Goal: Task Accomplishment & Management: Manage account settings

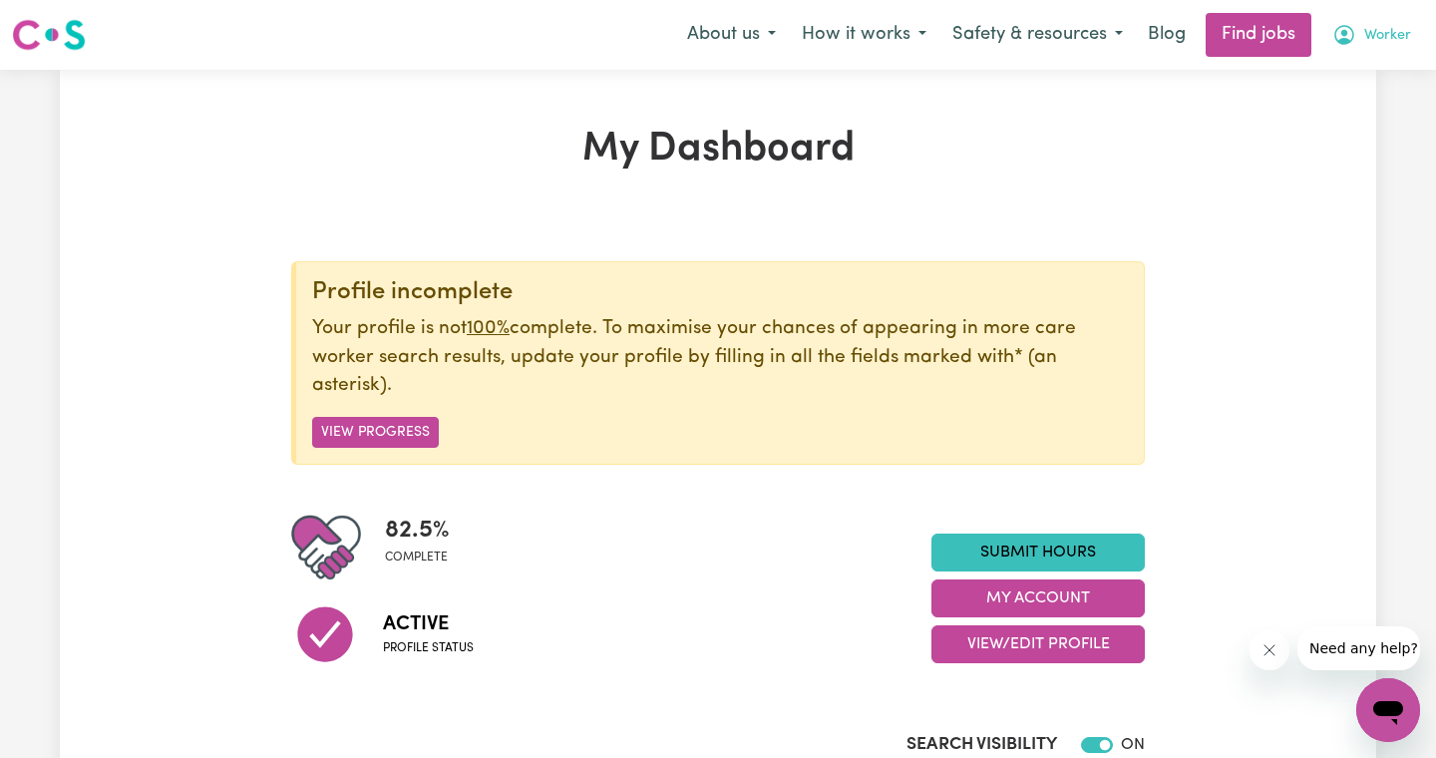
click at [1379, 33] on span "Worker" at bounding box center [1387, 36] width 47 height 22
click at [1364, 72] on link "My Account" at bounding box center [1344, 78] width 158 height 38
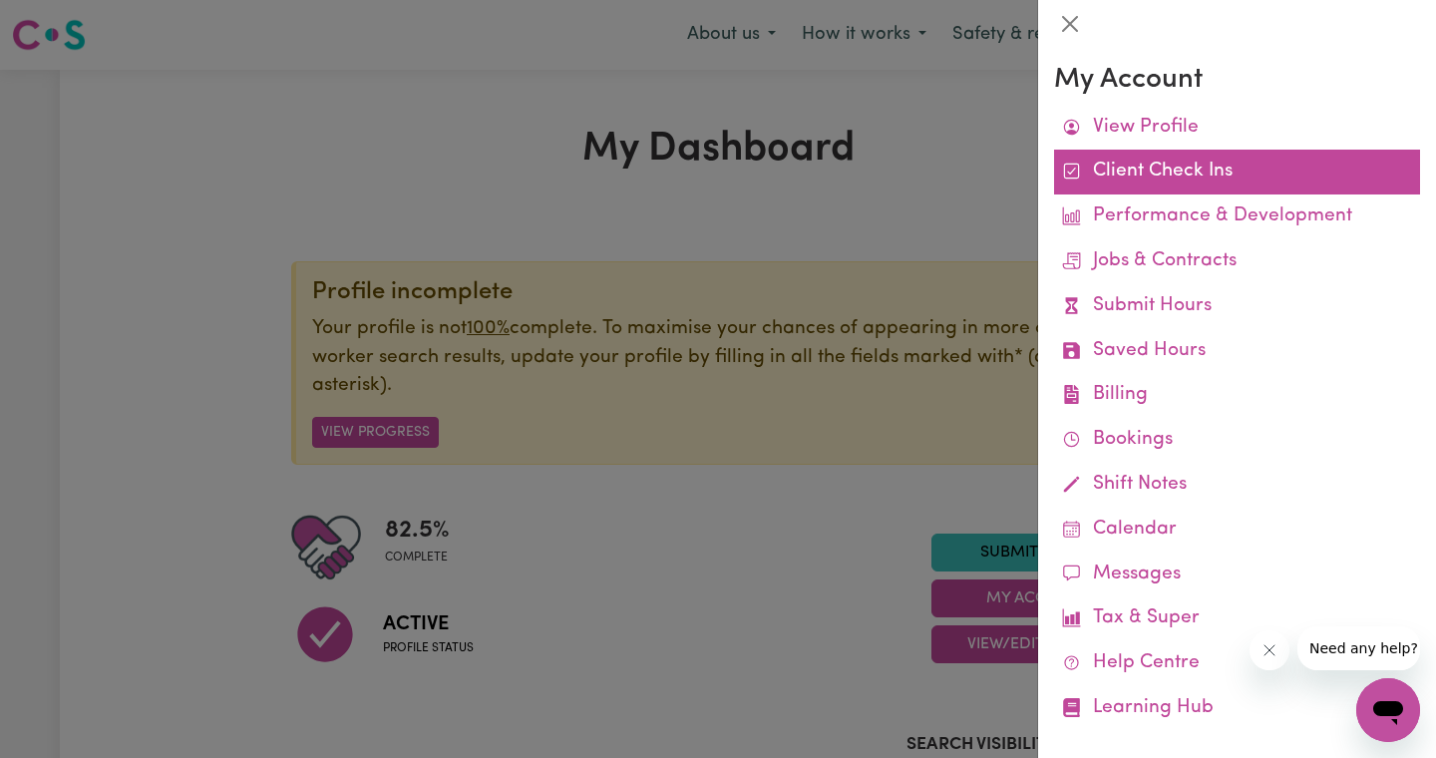
click at [1163, 176] on link "Client Check Ins" at bounding box center [1237, 172] width 366 height 45
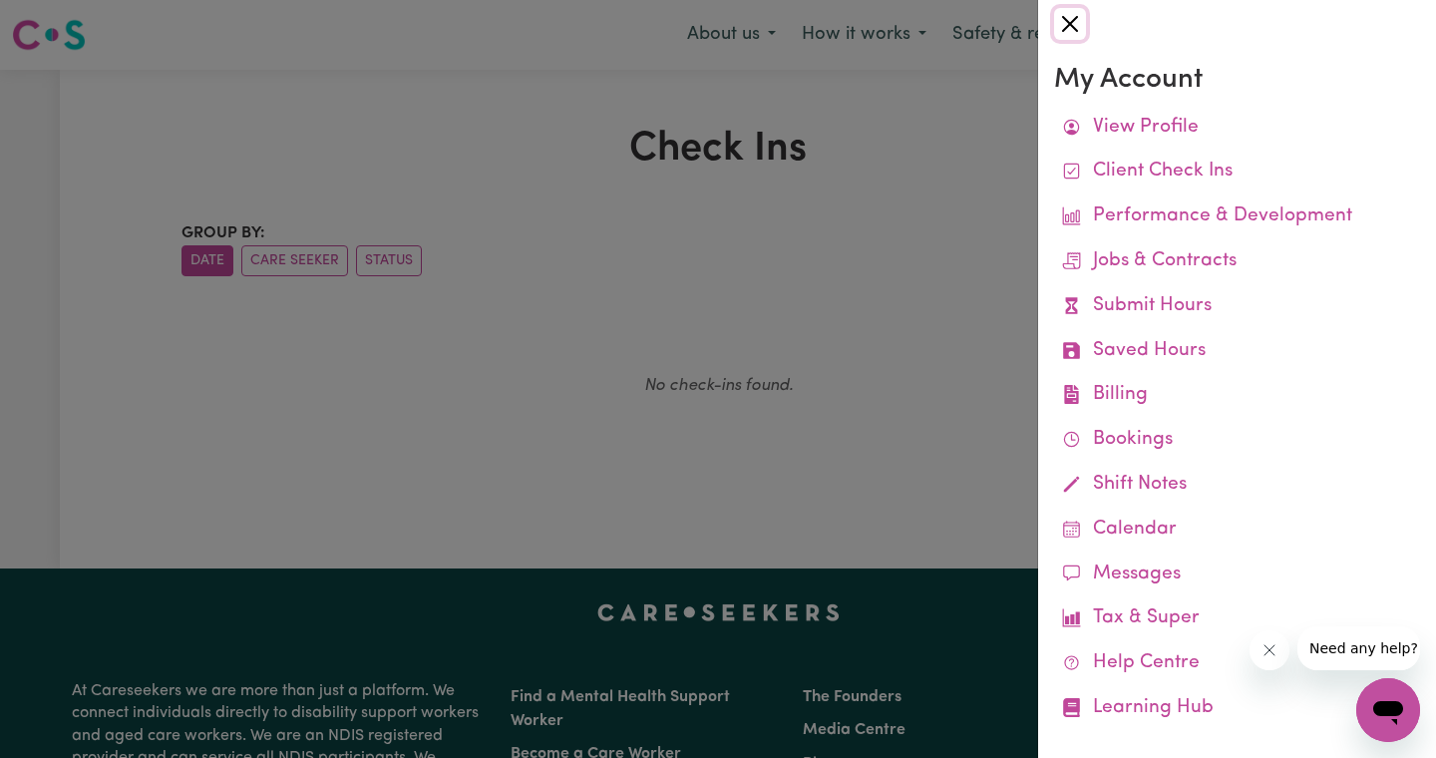
click at [1067, 19] on button "Close" at bounding box center [1070, 24] width 32 height 32
click at [1067, 20] on body "Menu About us How it works Safety & resources Blog Find jobs Worker Check Ins G…" at bounding box center [718, 681] width 1436 height 1362
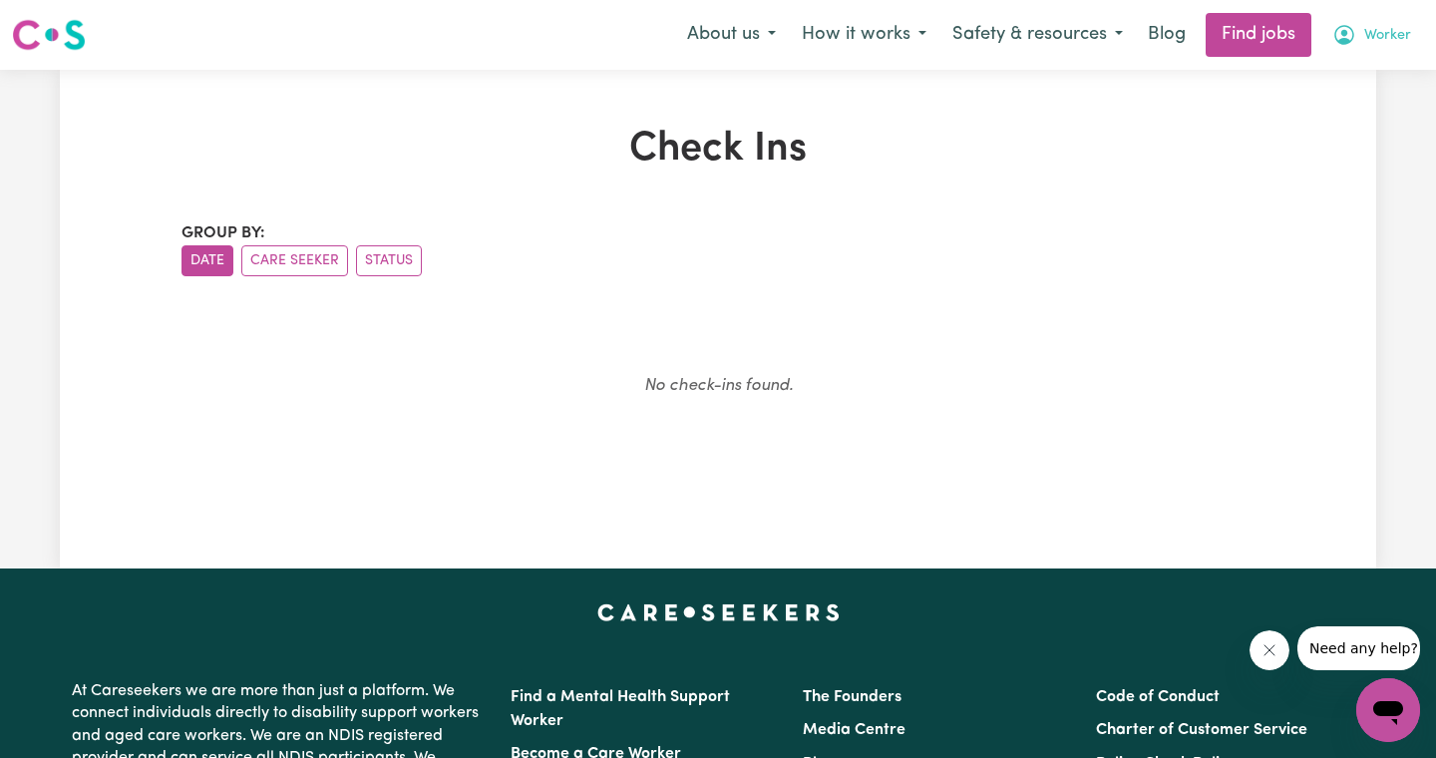
click at [1371, 34] on span "Worker" at bounding box center [1387, 36] width 47 height 22
click at [1356, 158] on link "Logout" at bounding box center [1344, 153] width 158 height 38
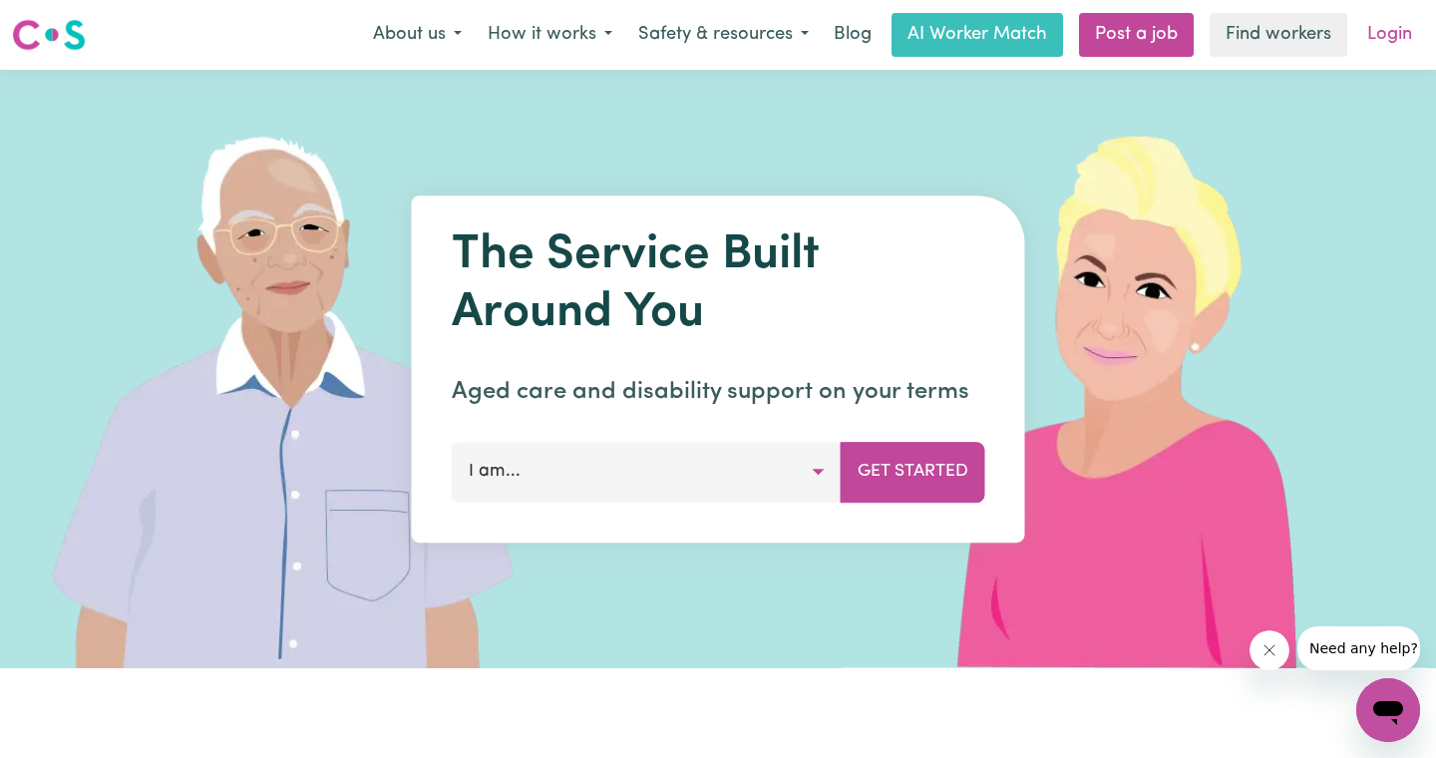
click at [1393, 43] on link "Login" at bounding box center [1389, 35] width 69 height 44
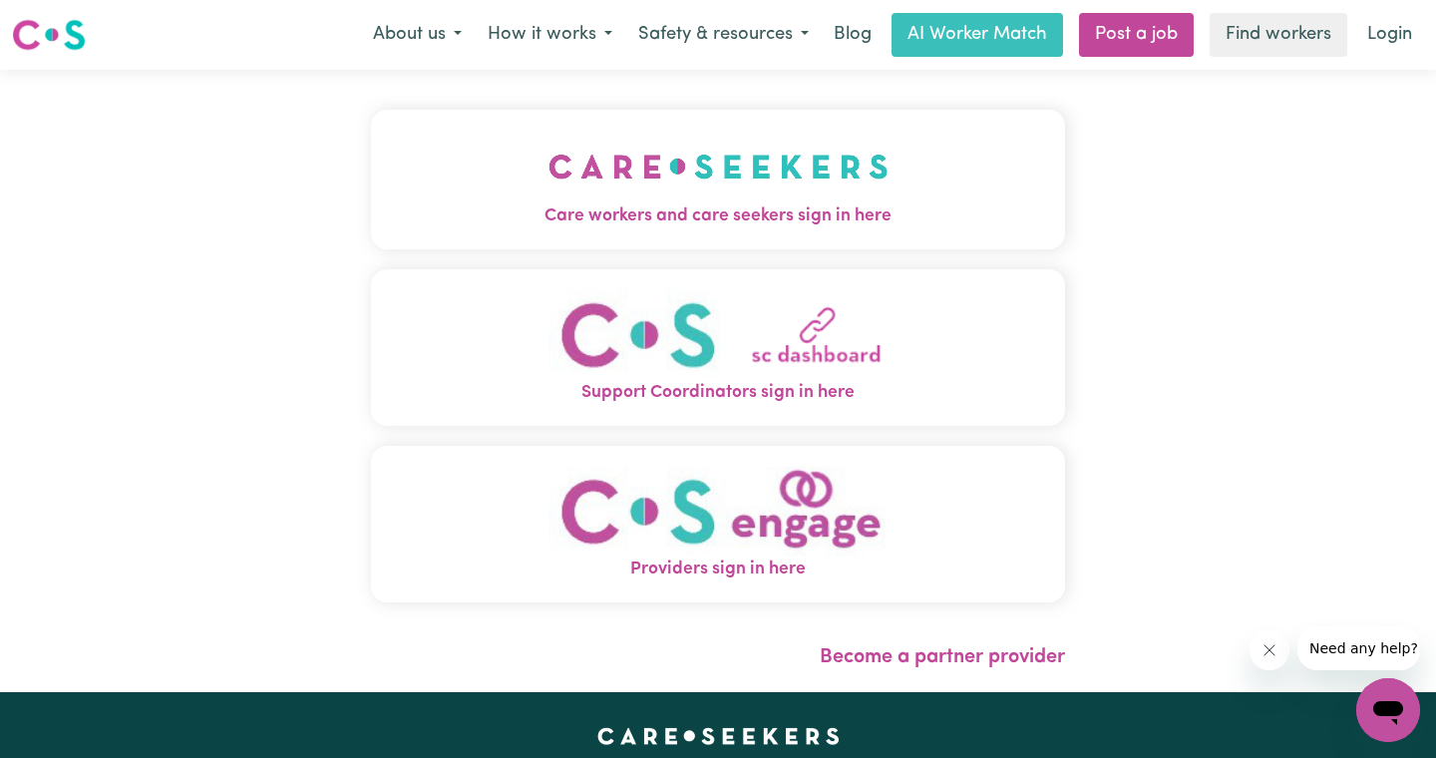
click at [687, 188] on img "Care workers and care seekers sign in here" at bounding box center [718, 167] width 340 height 74
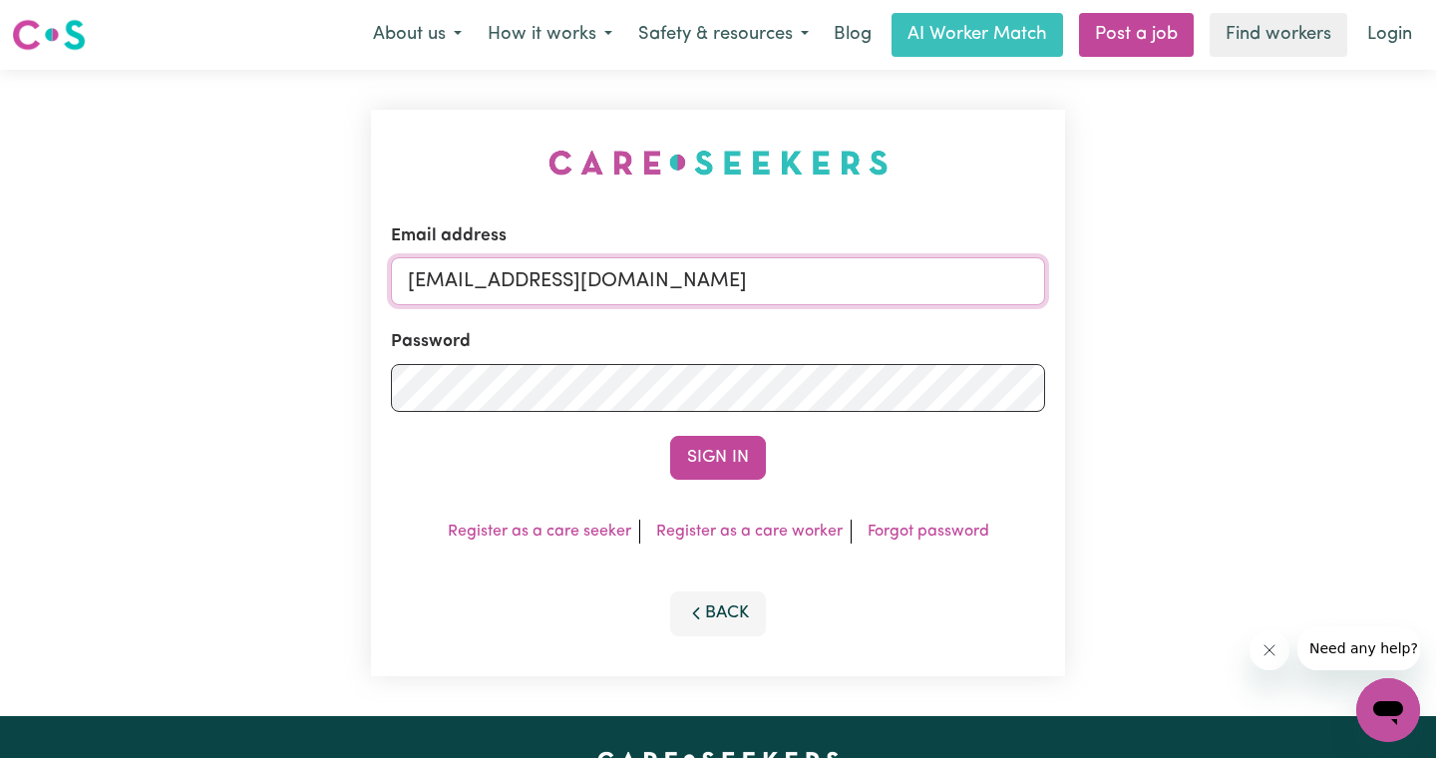
drag, startPoint x: 741, startPoint y: 283, endPoint x: 181, endPoint y: 173, distance: 570.3
click at [181, 173] on div "Email address [EMAIL_ADDRESS][DOMAIN_NAME] Password Sign In Register as a care …" at bounding box center [718, 393] width 1436 height 646
paste input "[EMAIL_ADDRESS][DOMAIN_NAME]"
click at [755, 284] on input "superuser~[EMAIL_ADDRESS][DOMAIN_NAME]" at bounding box center [718, 281] width 654 height 48
drag, startPoint x: 514, startPoint y: 281, endPoint x: 387, endPoint y: 281, distance: 126.6
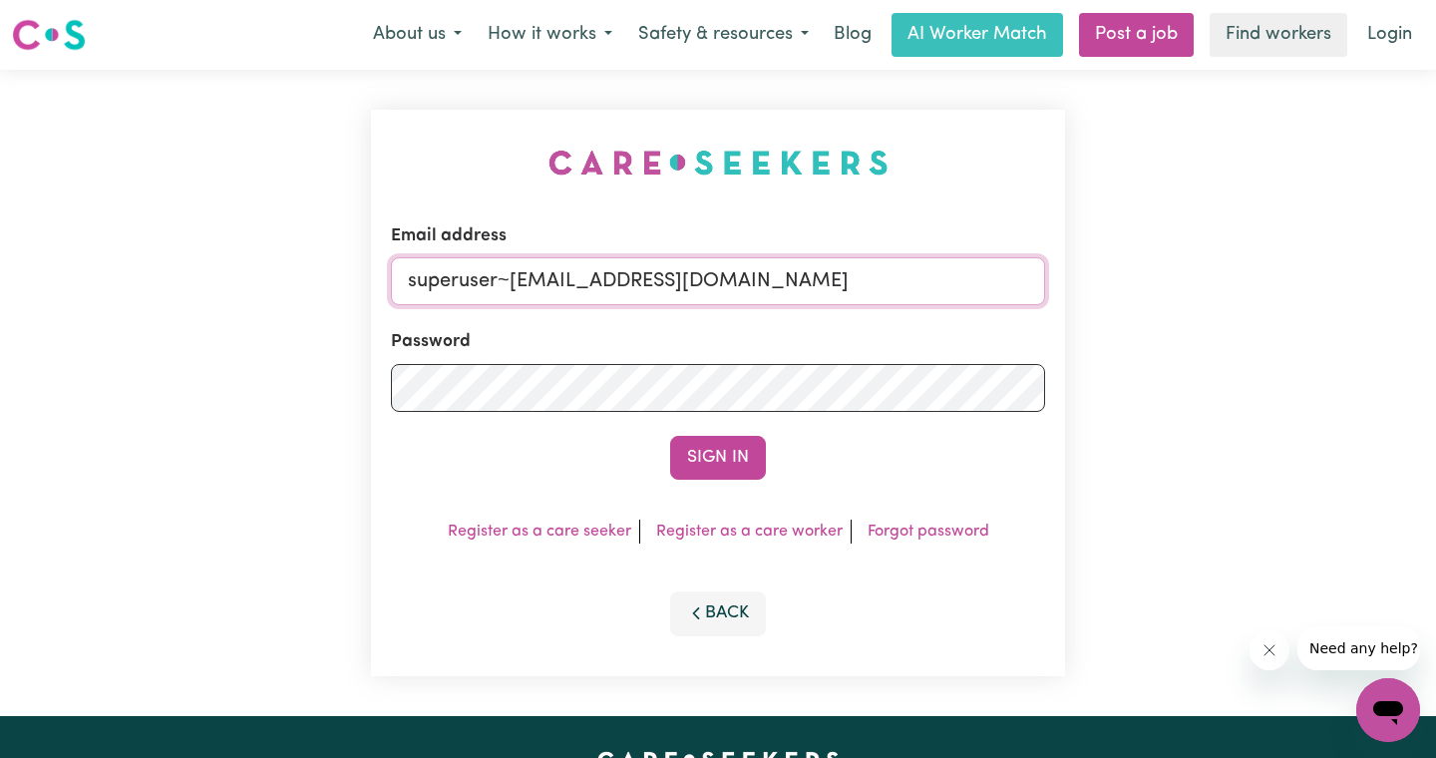
click at [387, 281] on div "Email address superuser~[EMAIL_ADDRESS][DOMAIN_NAME] Password Sign In Register …" at bounding box center [718, 393] width 694 height 566
type input "[EMAIL_ADDRESS][DOMAIN_NAME]"
click at [670, 436] on button "Sign In" at bounding box center [718, 458] width 96 height 44
